Goal: Share content: Share content

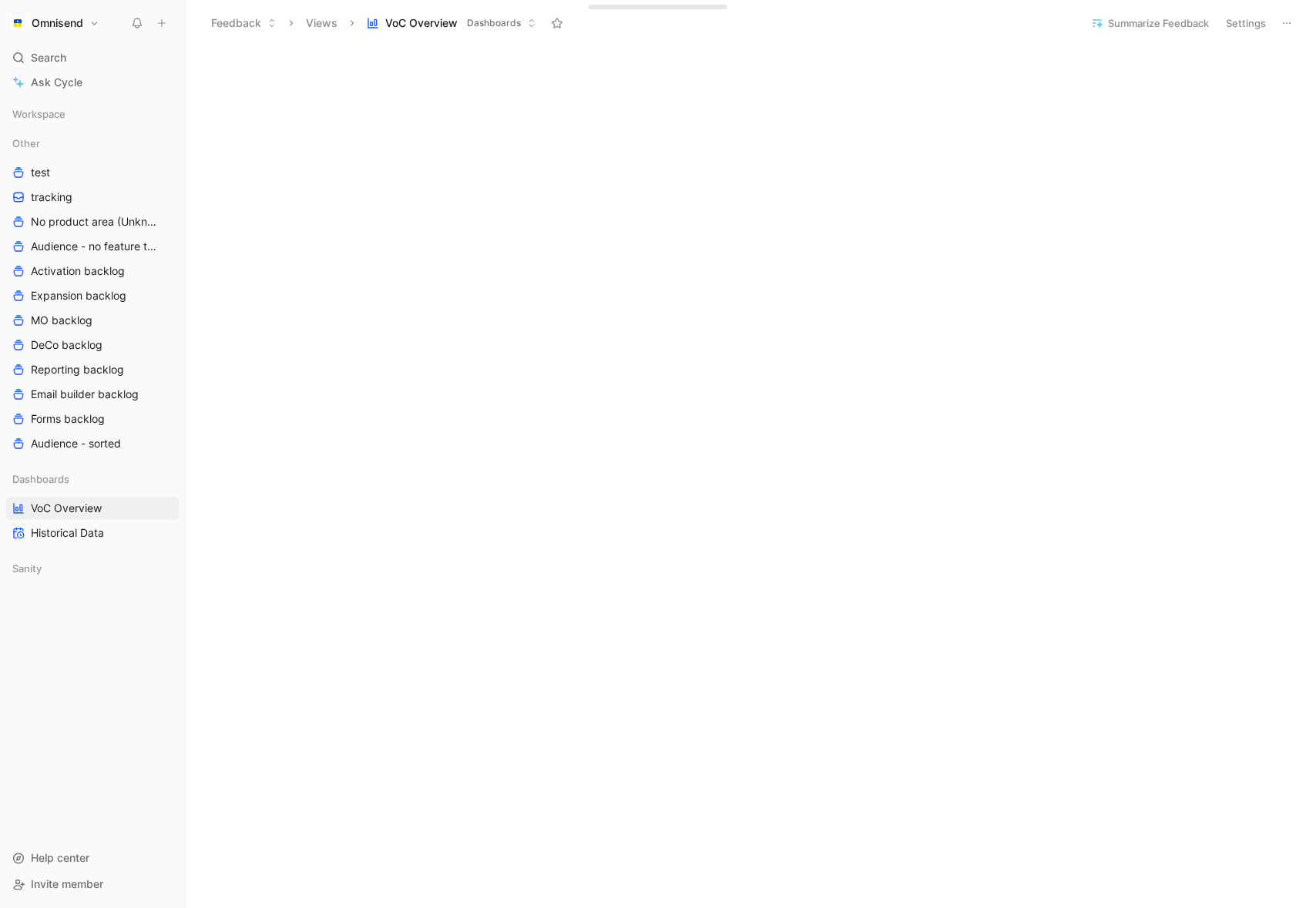
scroll to position [333, 0]
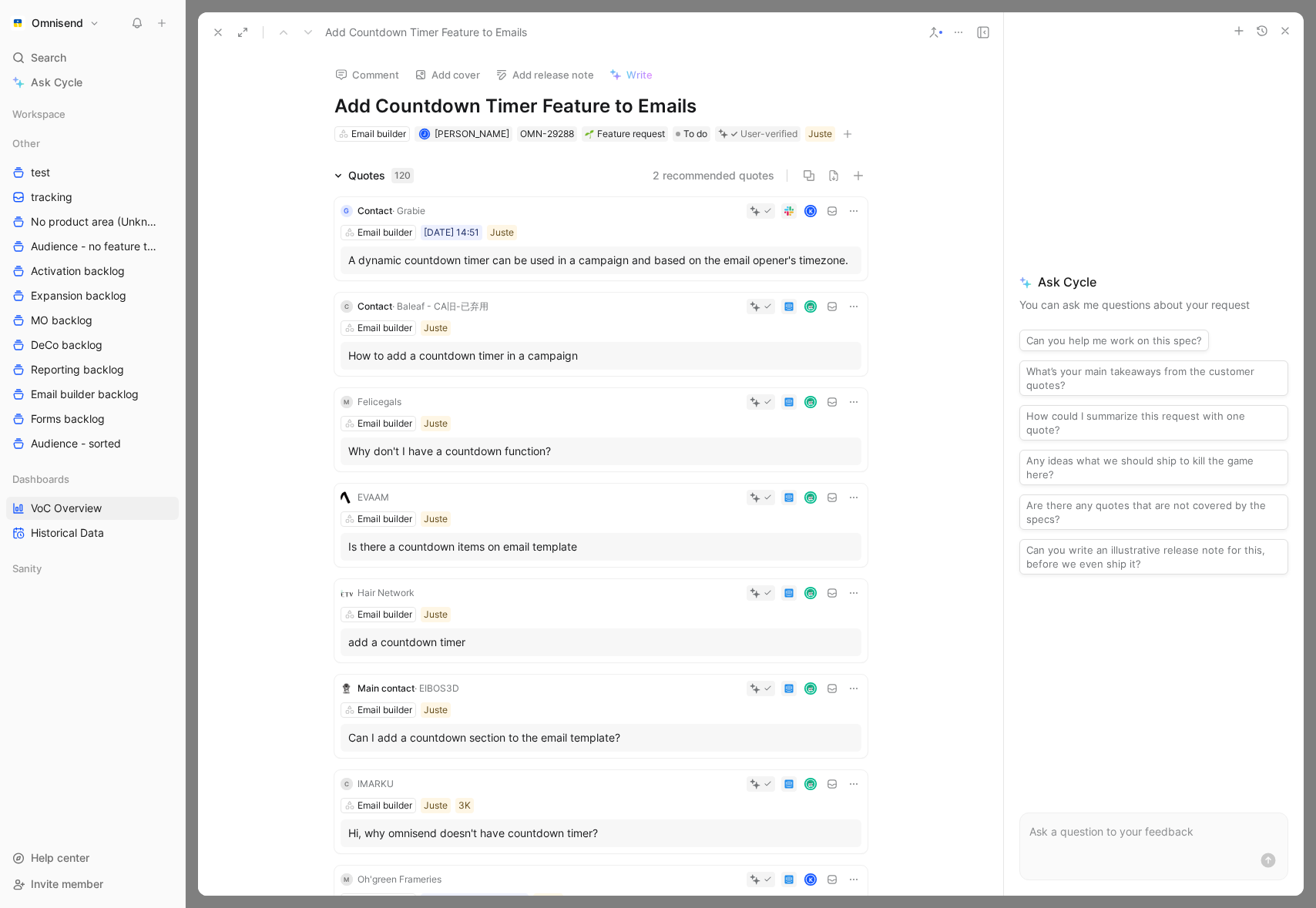
click at [962, 28] on icon at bounding box center [959, 32] width 12 height 12
click at [1000, 87] on div "Copy link" at bounding box center [1026, 88] width 99 height 19
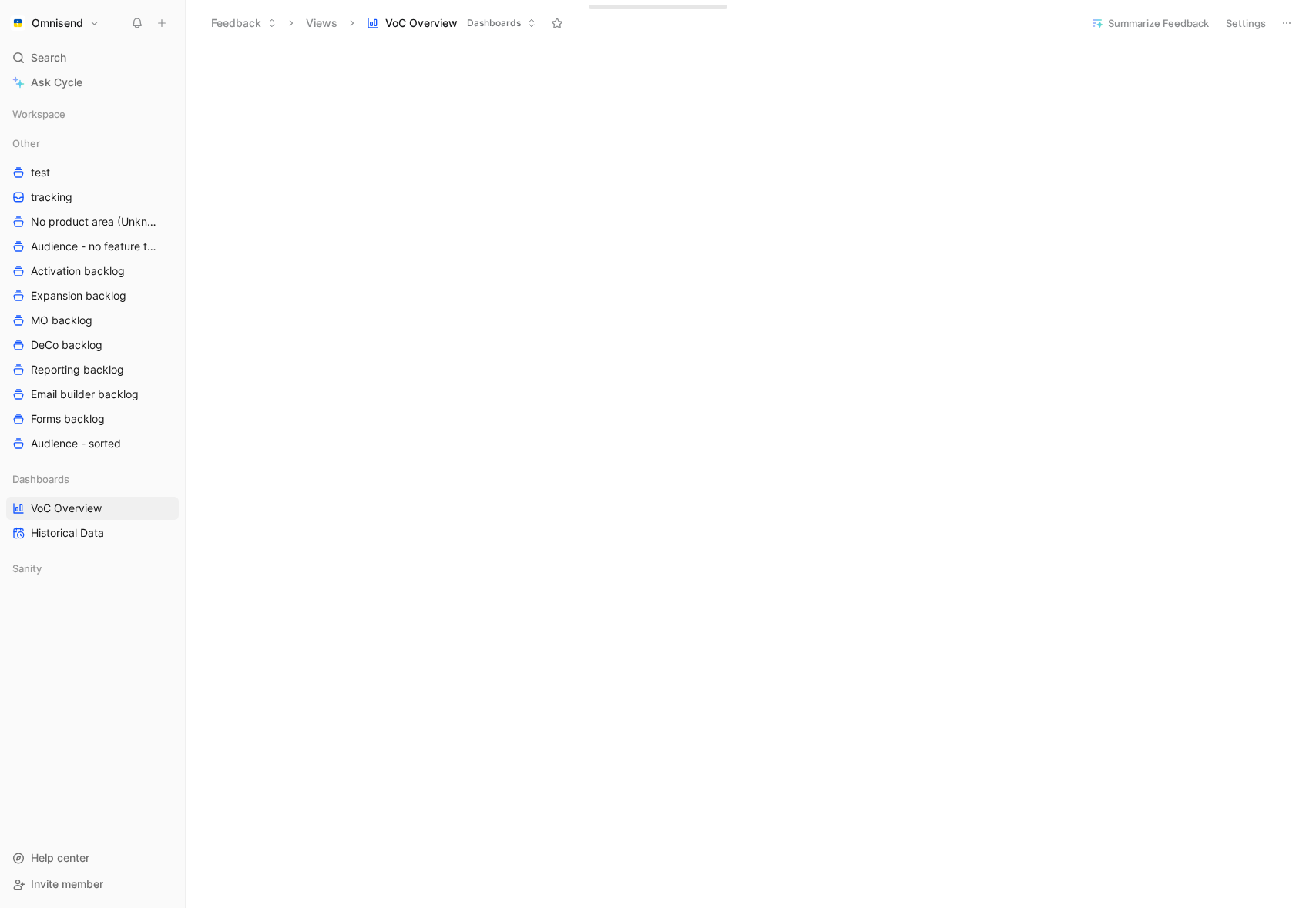
scroll to position [273, 0]
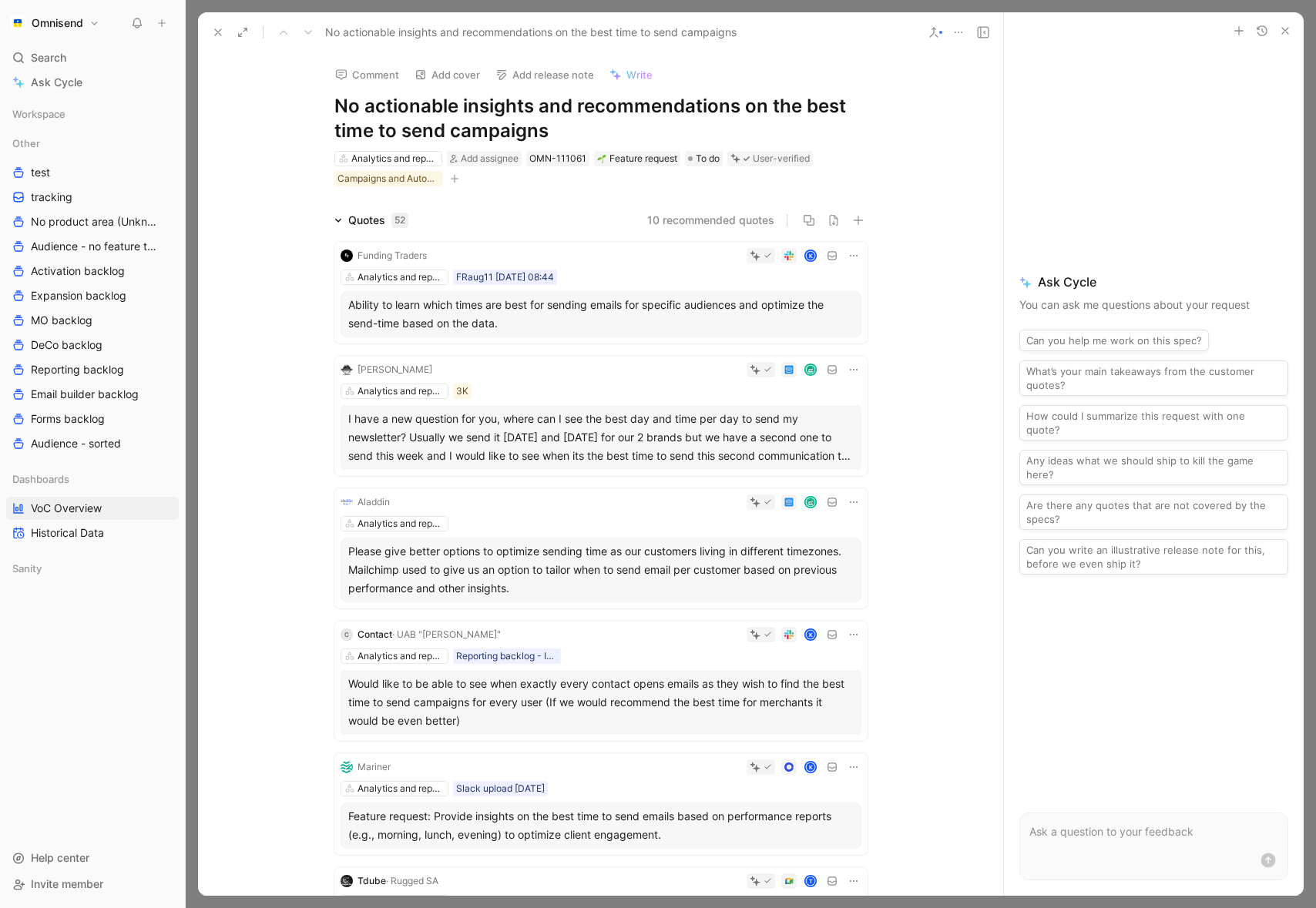
click at [957, 32] on icon at bounding box center [959, 32] width 12 height 12
click at [1003, 85] on div "Copy link" at bounding box center [1046, 88] width 140 height 19
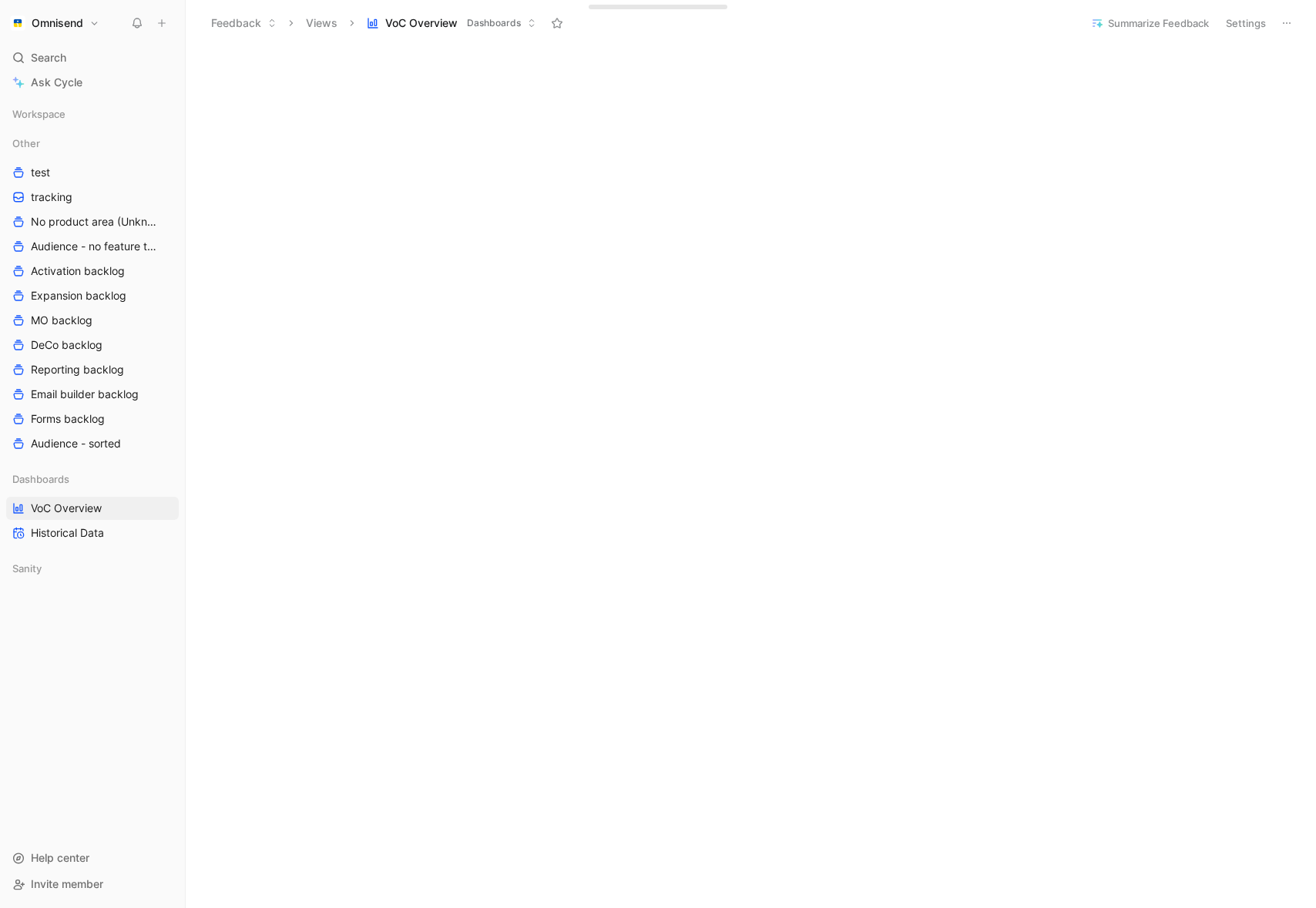
scroll to position [342, 0]
click at [404, 26] on span "VoC Overview" at bounding box center [422, 23] width 73 height 15
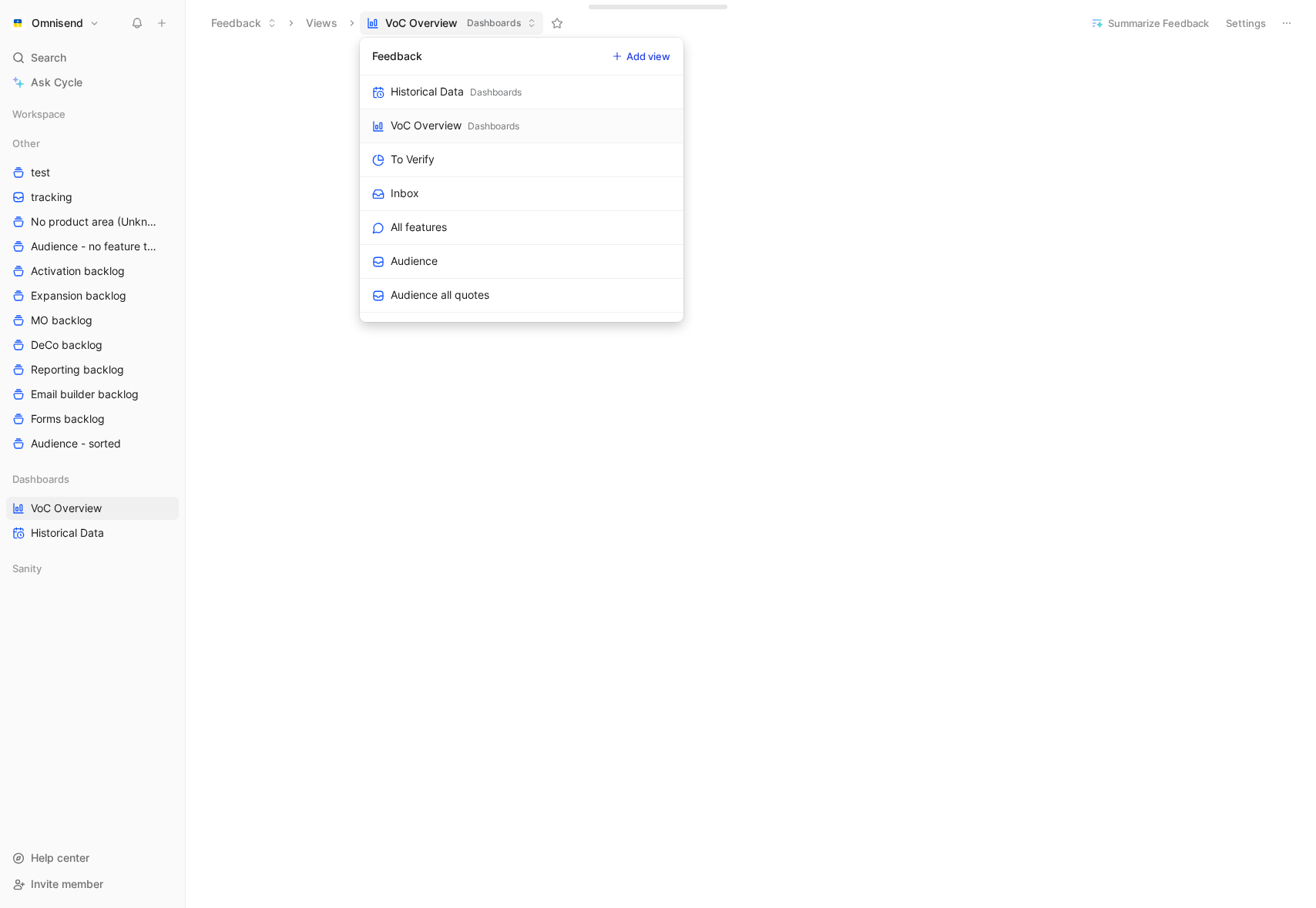
click at [416, 125] on div "VoC Overview" at bounding box center [426, 125] width 71 height 19
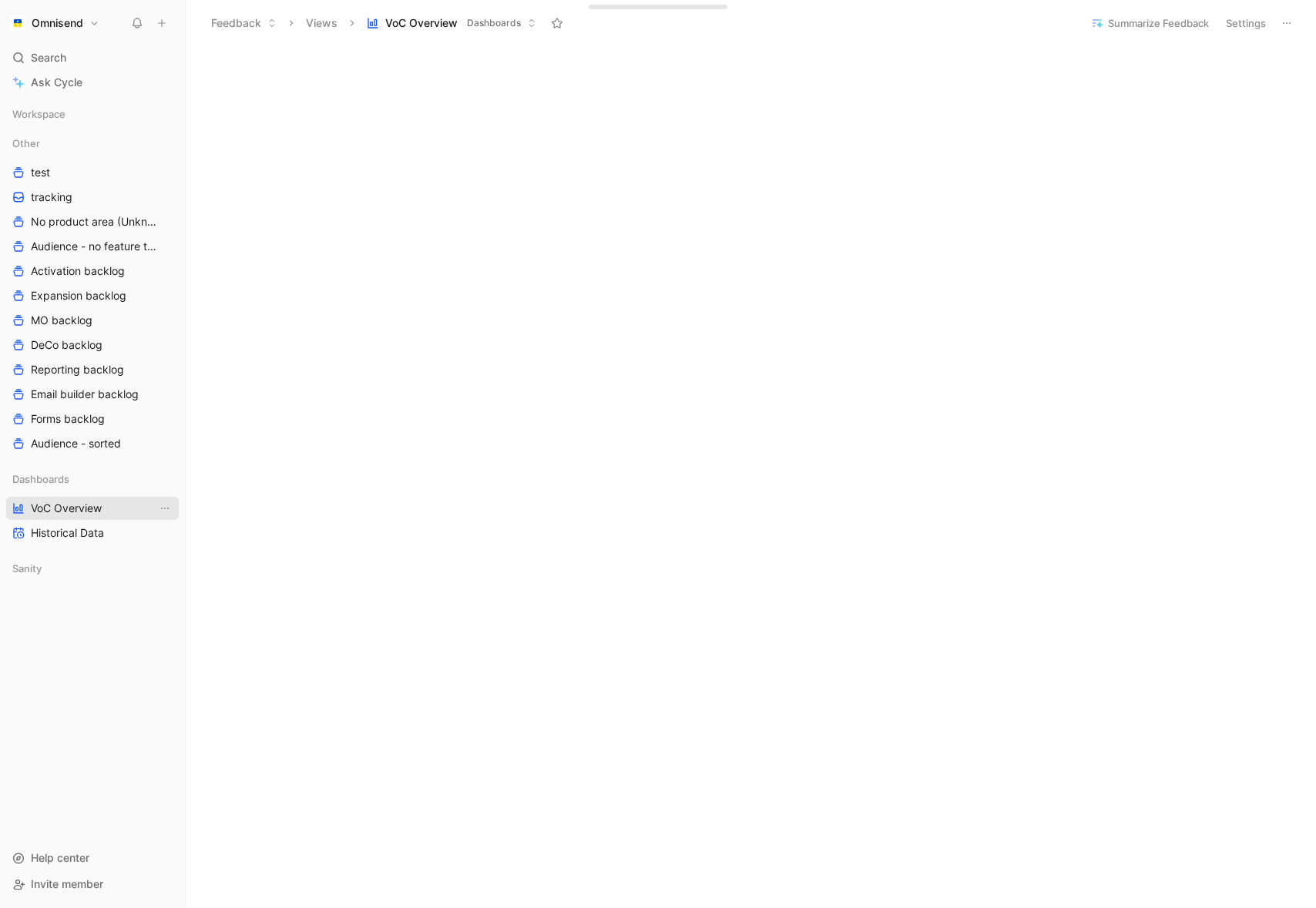
click at [58, 506] on span "VoC Overview" at bounding box center [67, 508] width 71 height 15
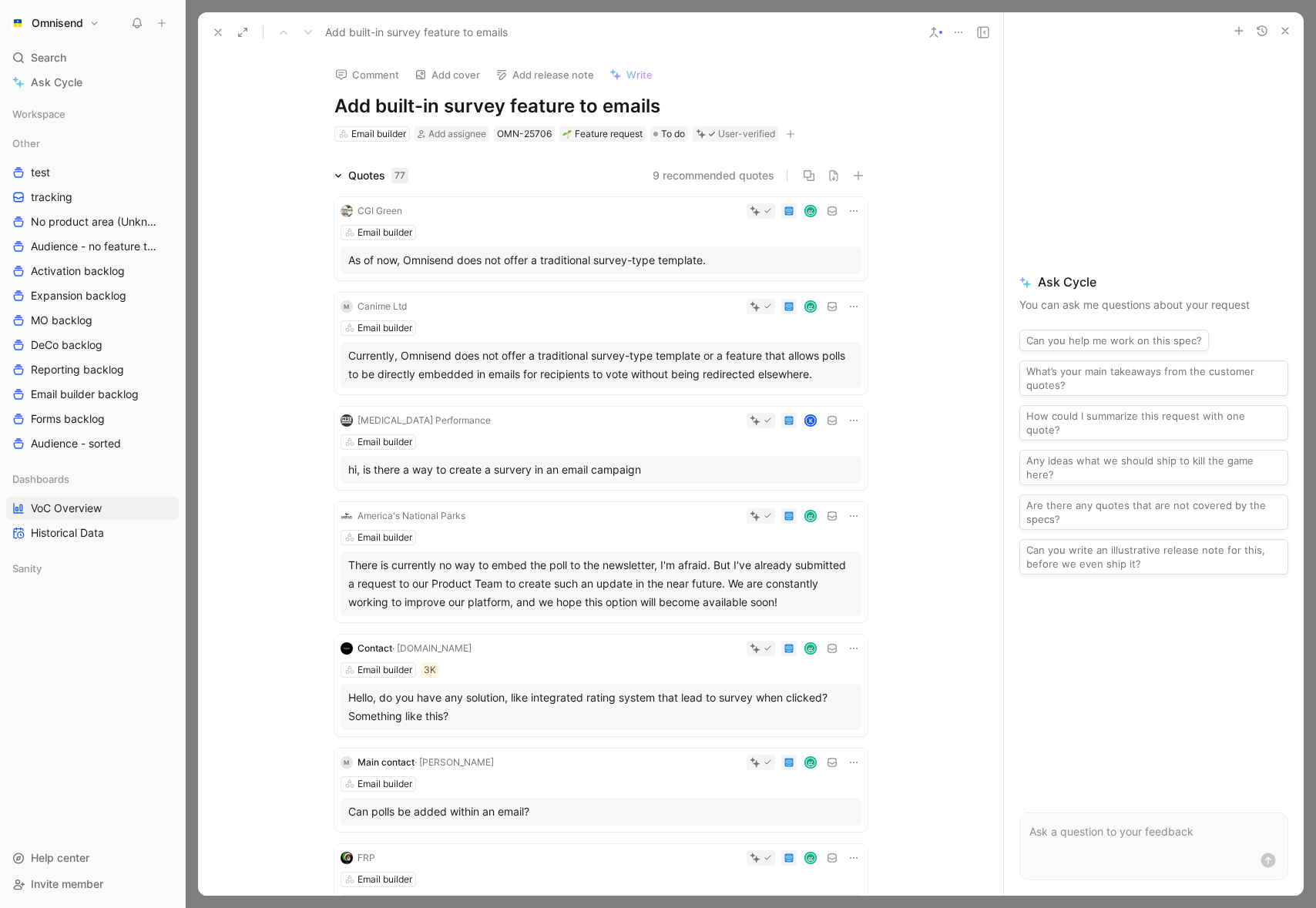
click at [955, 30] on icon at bounding box center [959, 32] width 12 height 12
click at [1005, 88] on div "Copy link" at bounding box center [1026, 88] width 99 height 19
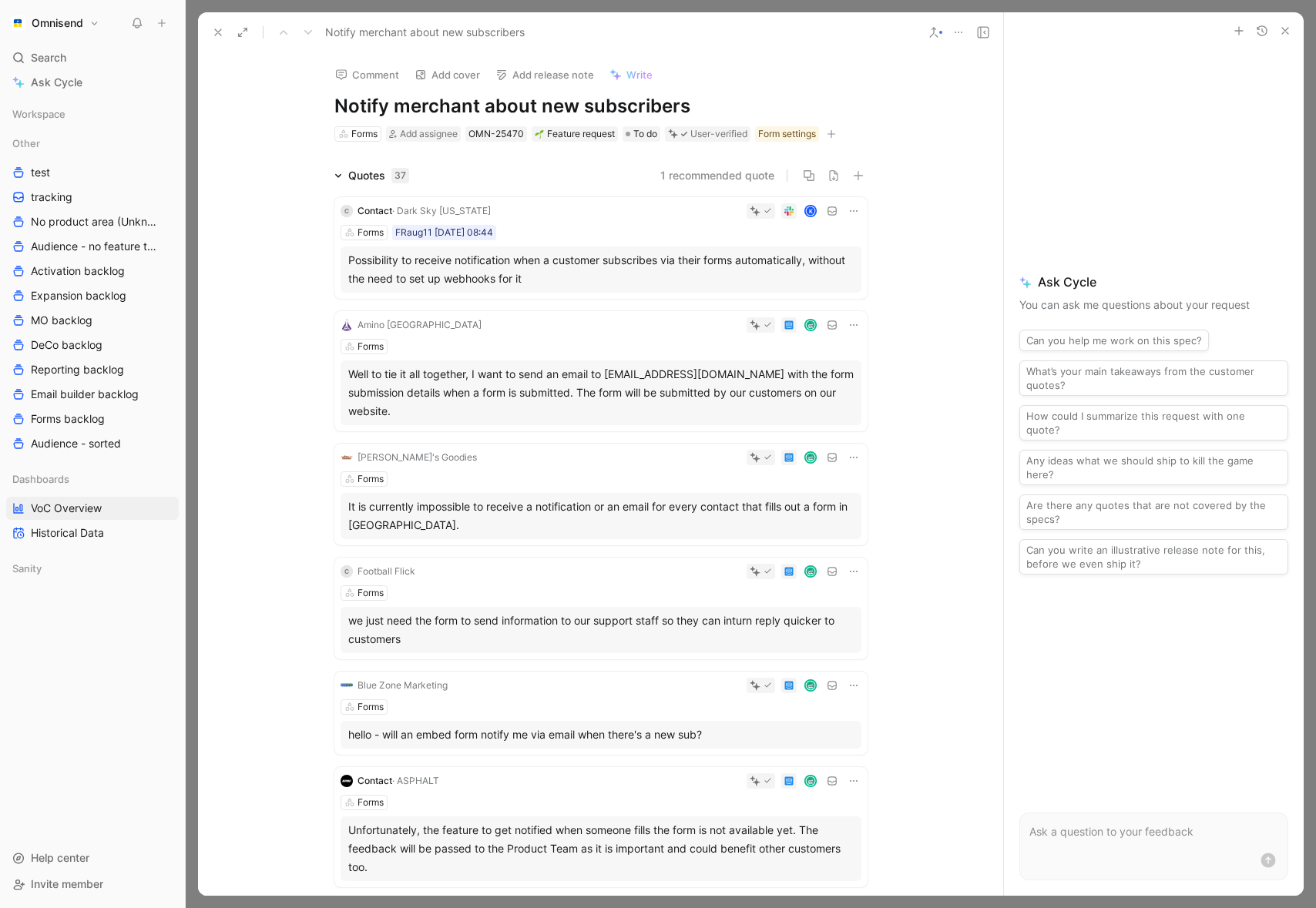
click at [961, 30] on icon at bounding box center [959, 32] width 12 height 12
click at [990, 85] on div "Copy link" at bounding box center [1026, 88] width 99 height 19
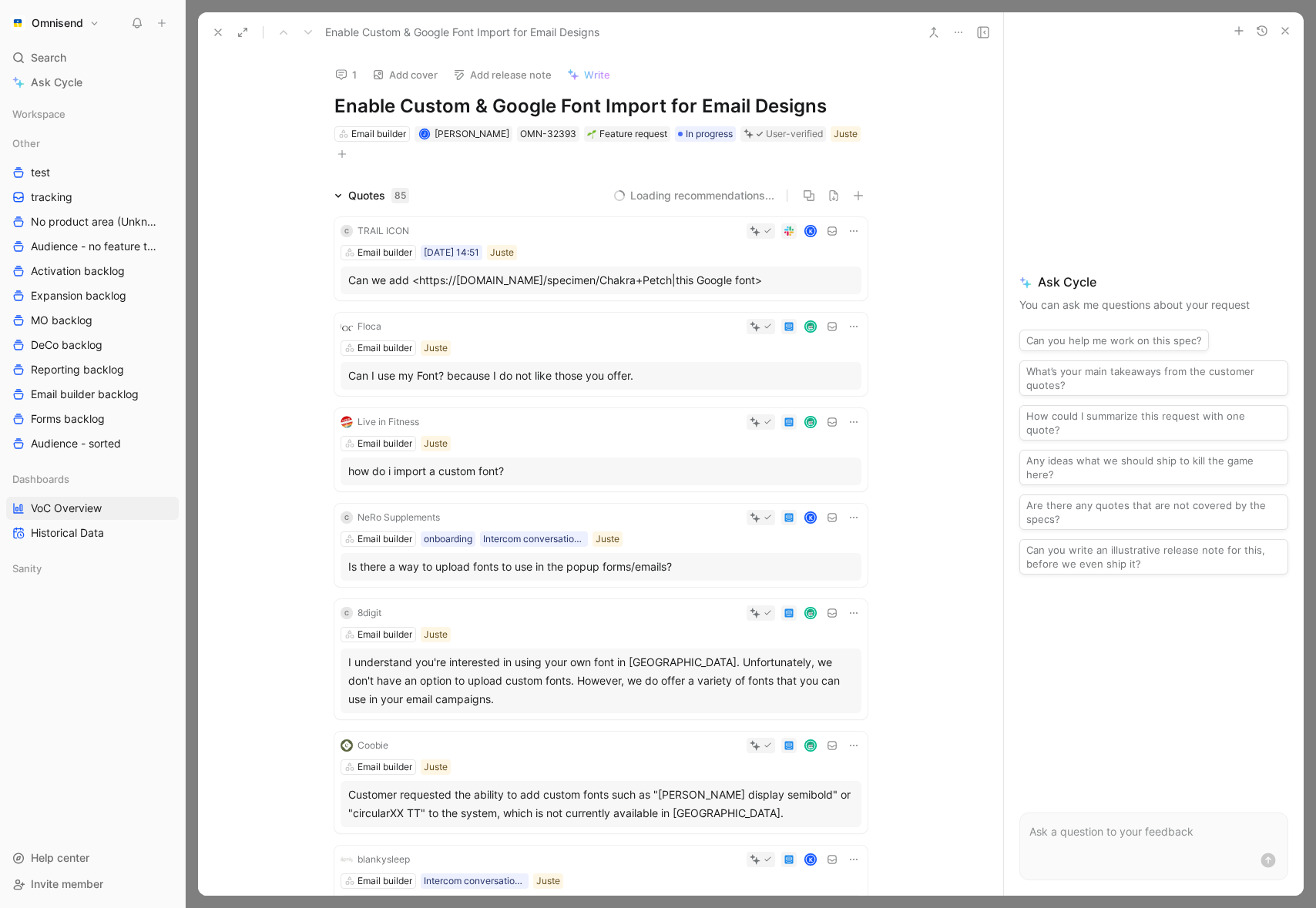
click at [961, 29] on icon at bounding box center [959, 32] width 12 height 12
click at [1007, 87] on div "Copy link" at bounding box center [1026, 88] width 99 height 19
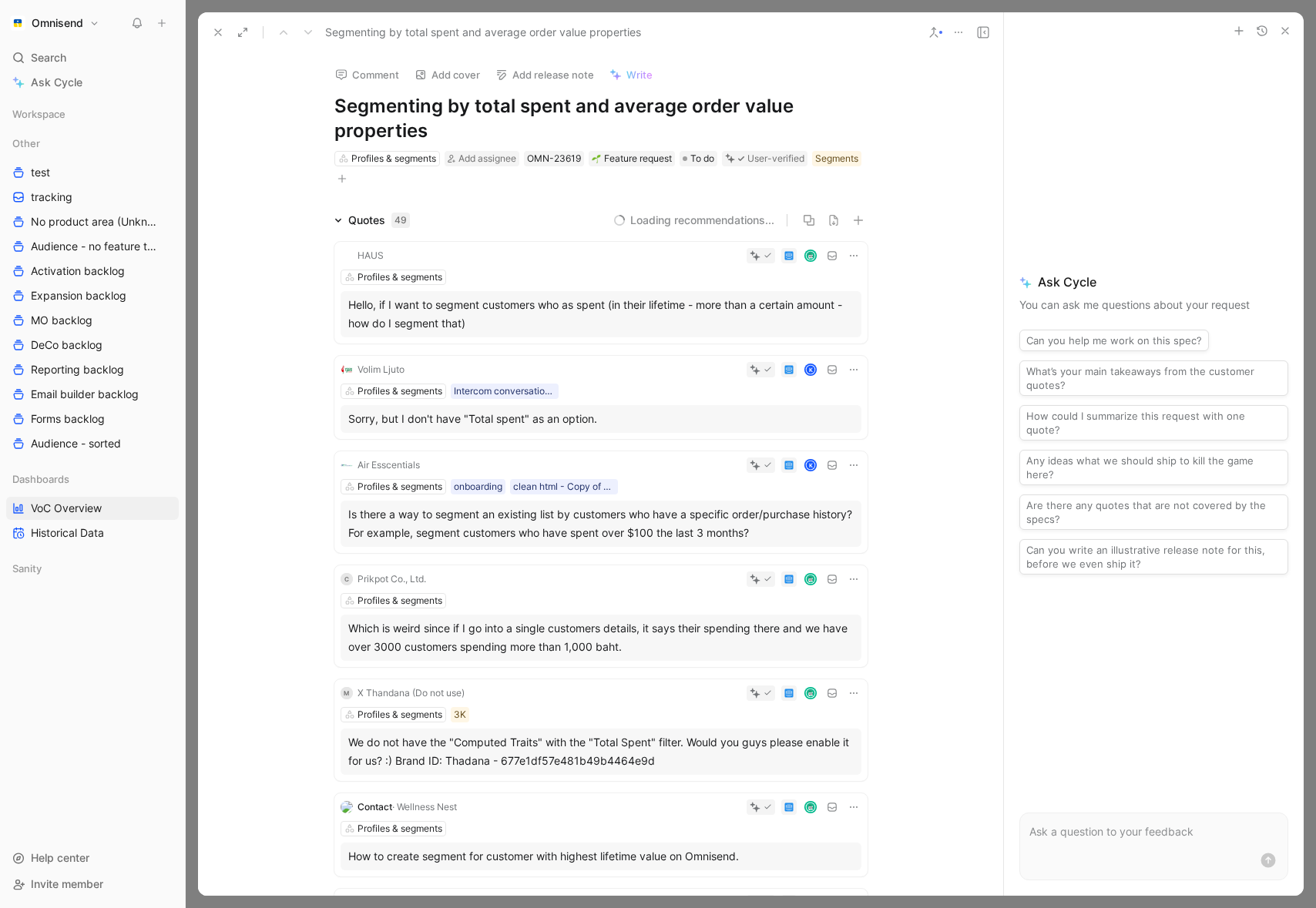
click at [959, 29] on icon at bounding box center [959, 32] width 12 height 12
drag, startPoint x: 1004, startPoint y: 86, endPoint x: 972, endPoint y: 95, distance: 33.2
click at [1004, 86] on div "Copy link" at bounding box center [1026, 88] width 99 height 19
click at [219, 31] on use at bounding box center [218, 32] width 6 height 6
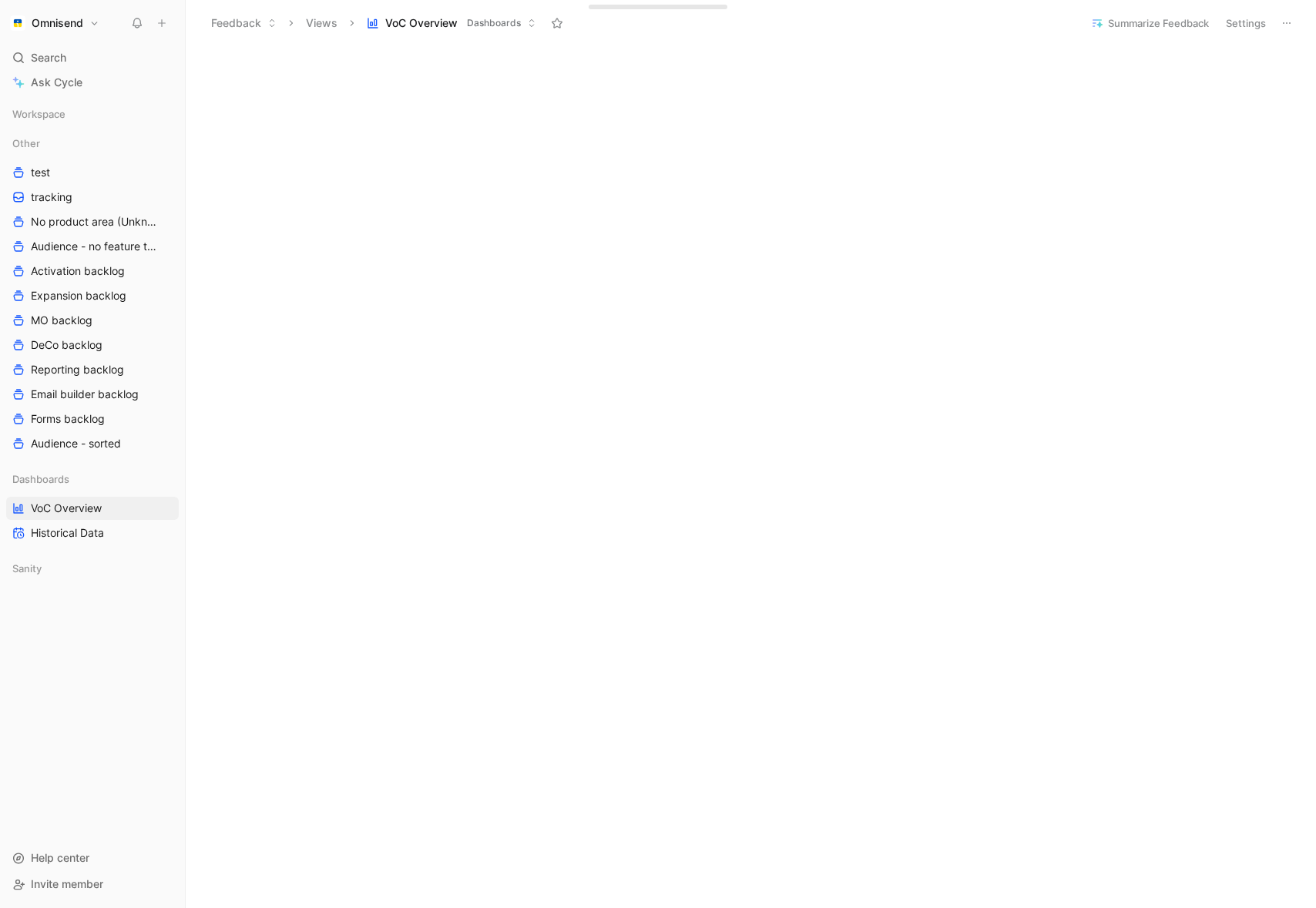
scroll to position [324, 0]
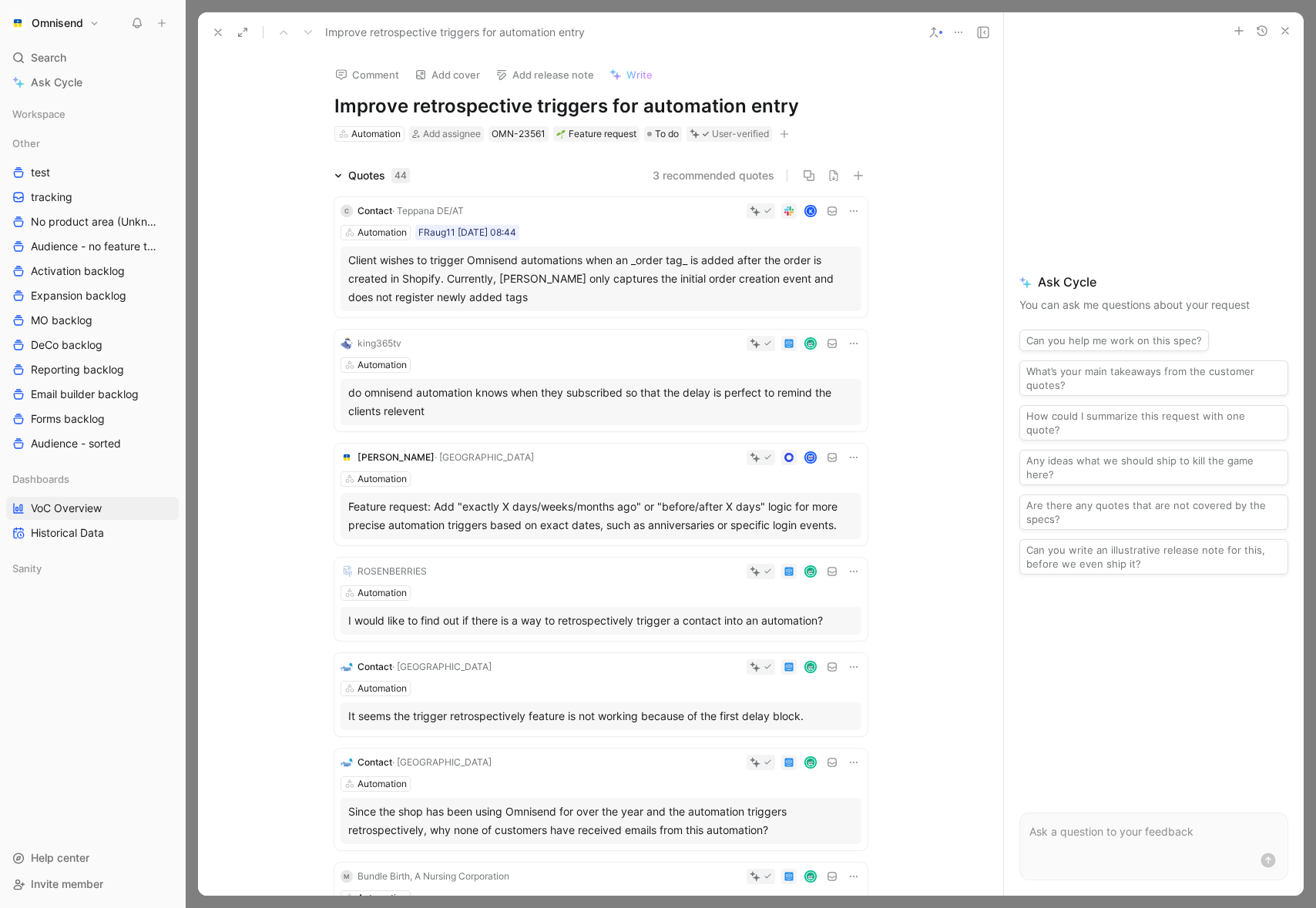
click at [962, 32] on use at bounding box center [959, 32] width 8 height 2
drag, startPoint x: 1005, startPoint y: 89, endPoint x: 992, endPoint y: 96, distance: 14.8
click at [1005, 89] on div "Copy link" at bounding box center [1026, 88] width 99 height 19
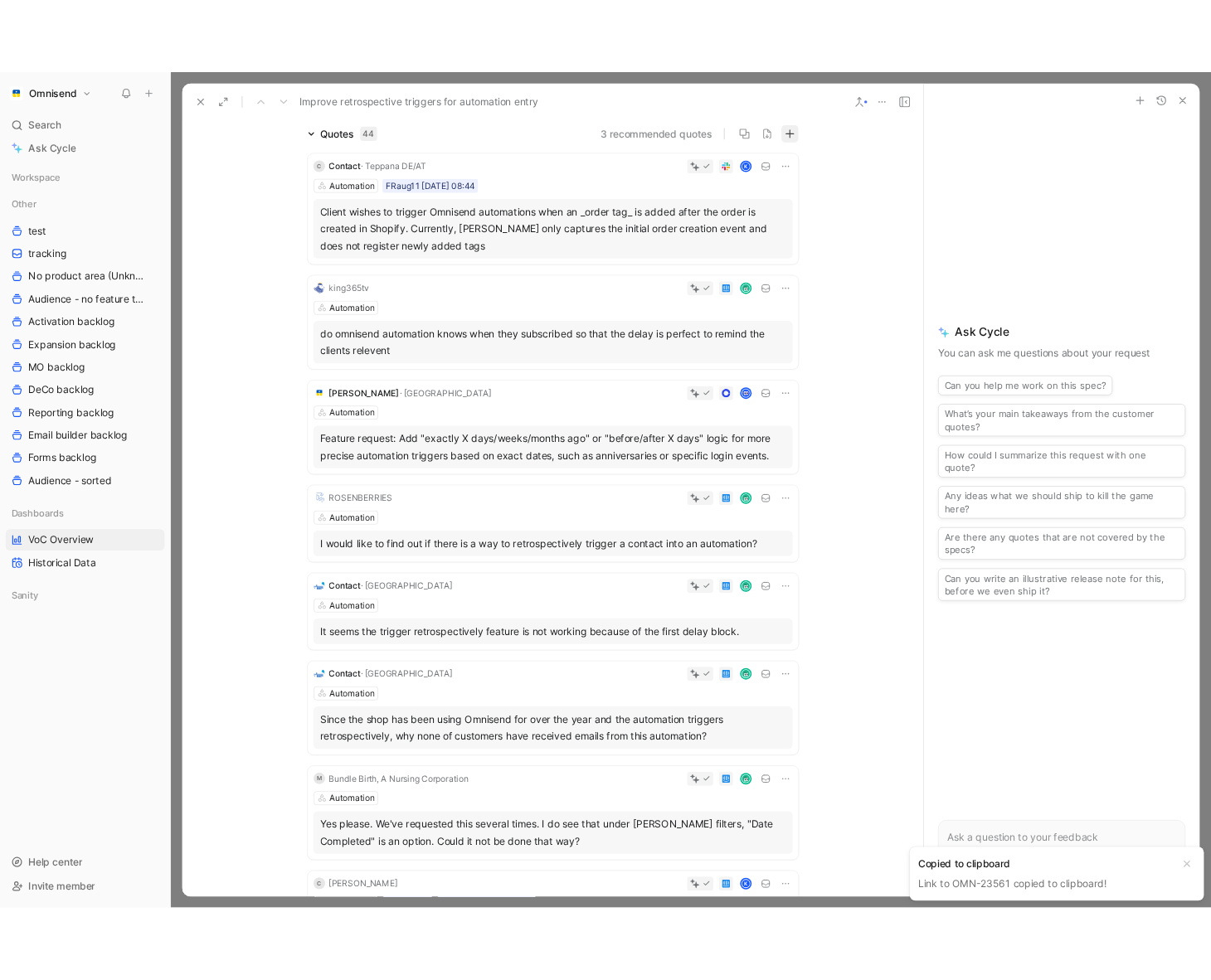
scroll to position [118, 0]
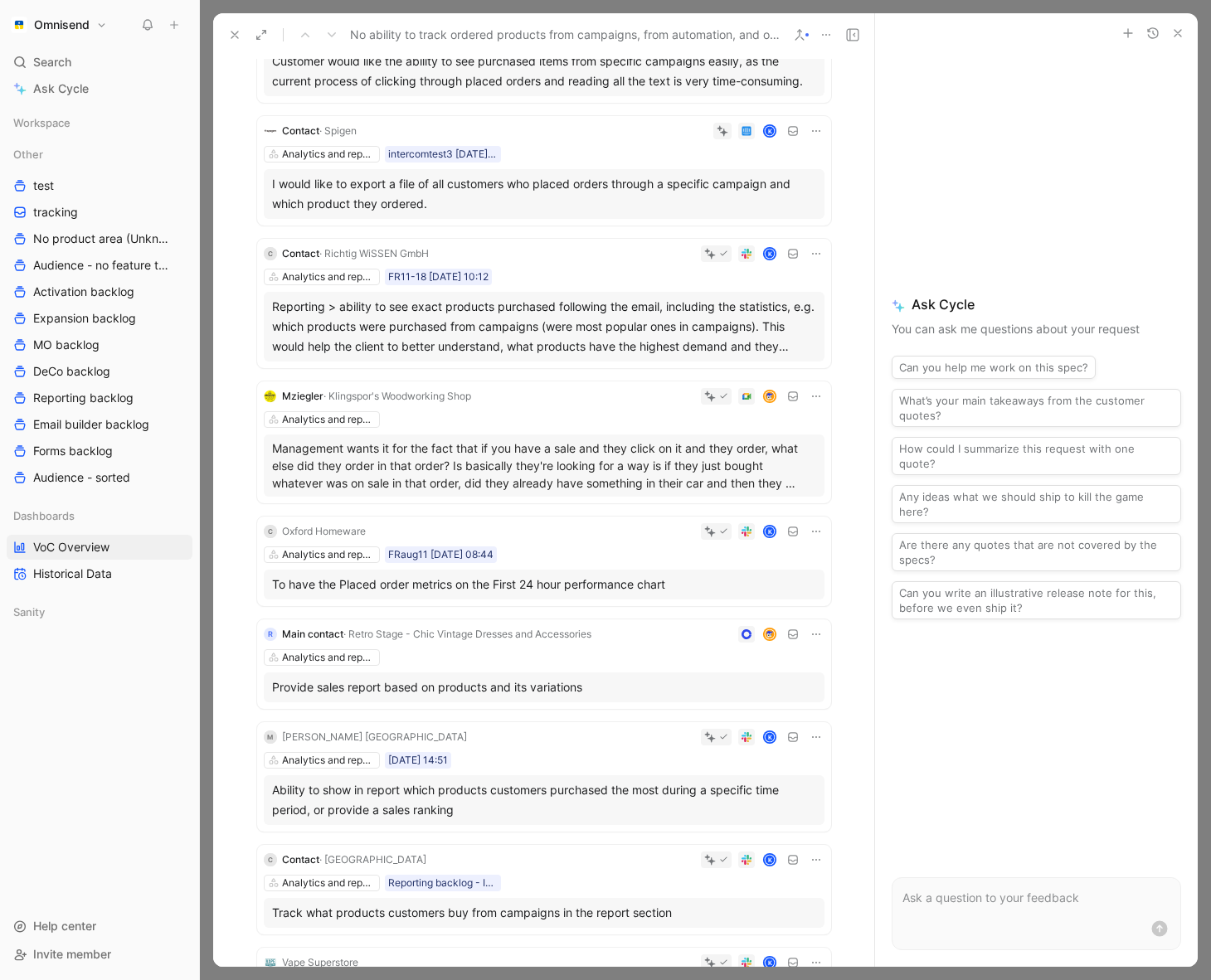
scroll to position [271, 0]
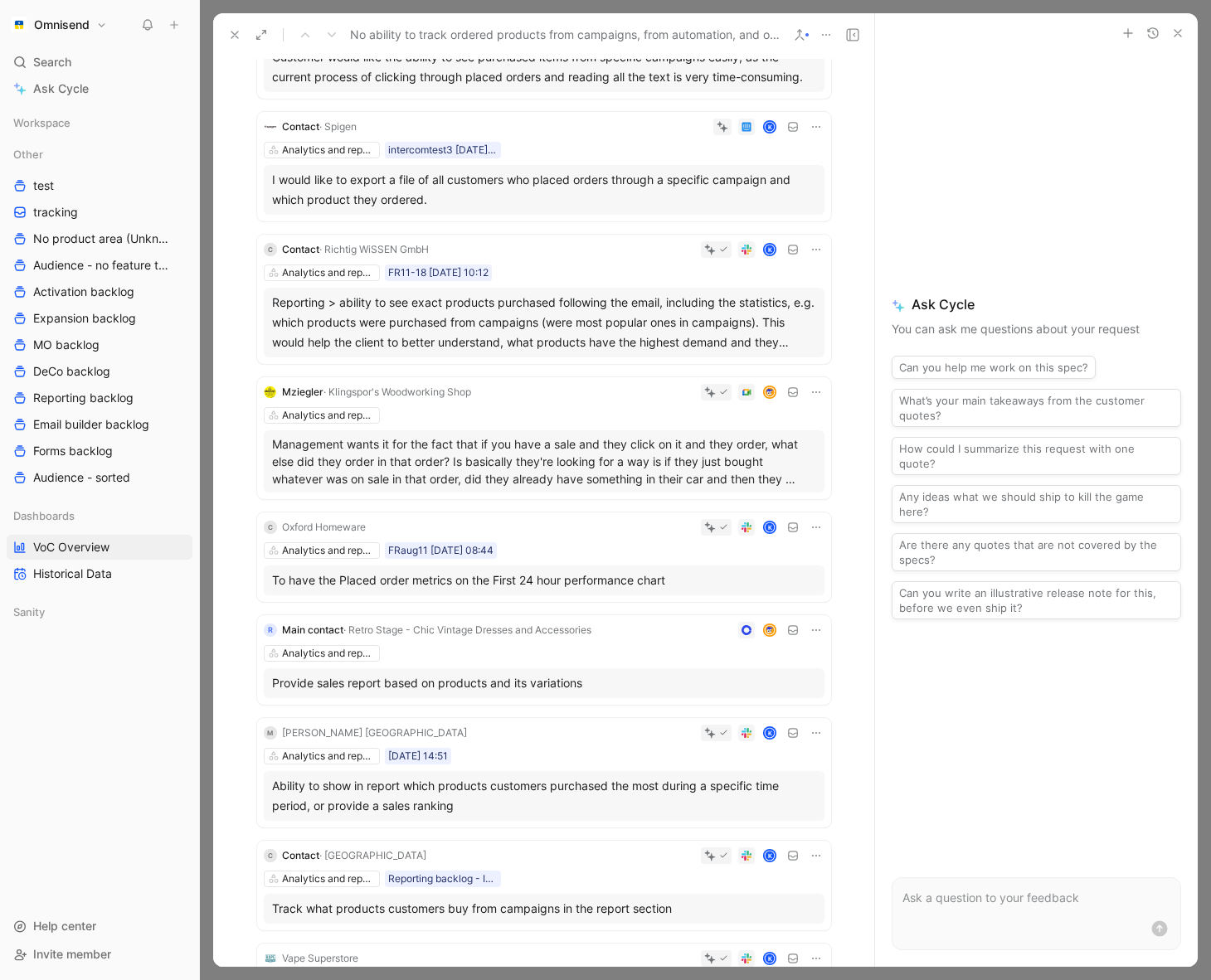
click at [828, 34] on icon at bounding box center [826, 35] width 13 height 13
click at [885, 93] on div "Copy link" at bounding box center [920, 95] width 151 height 20
